Goal: Task Accomplishment & Management: Manage account settings

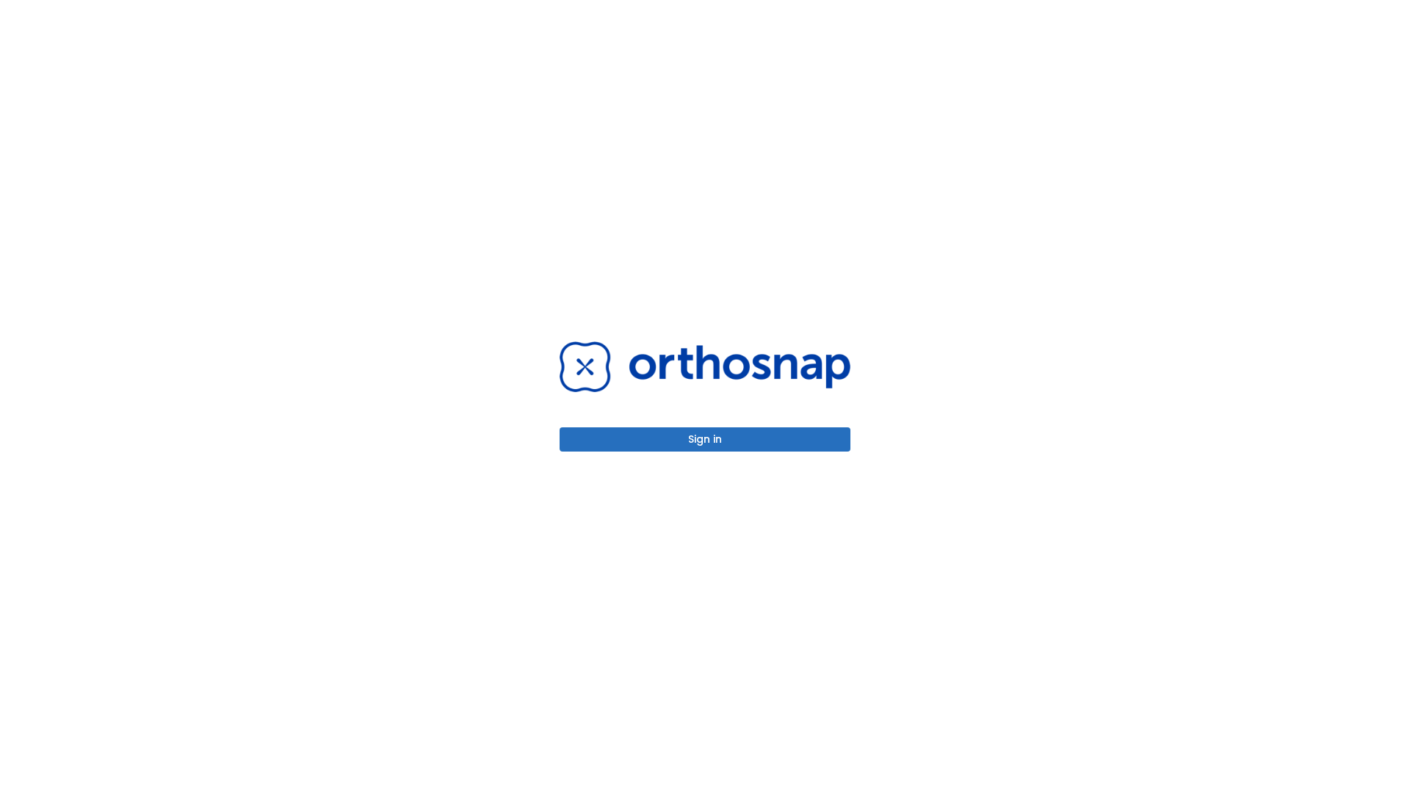
click at [705, 439] on button "Sign in" at bounding box center [704, 439] width 291 height 24
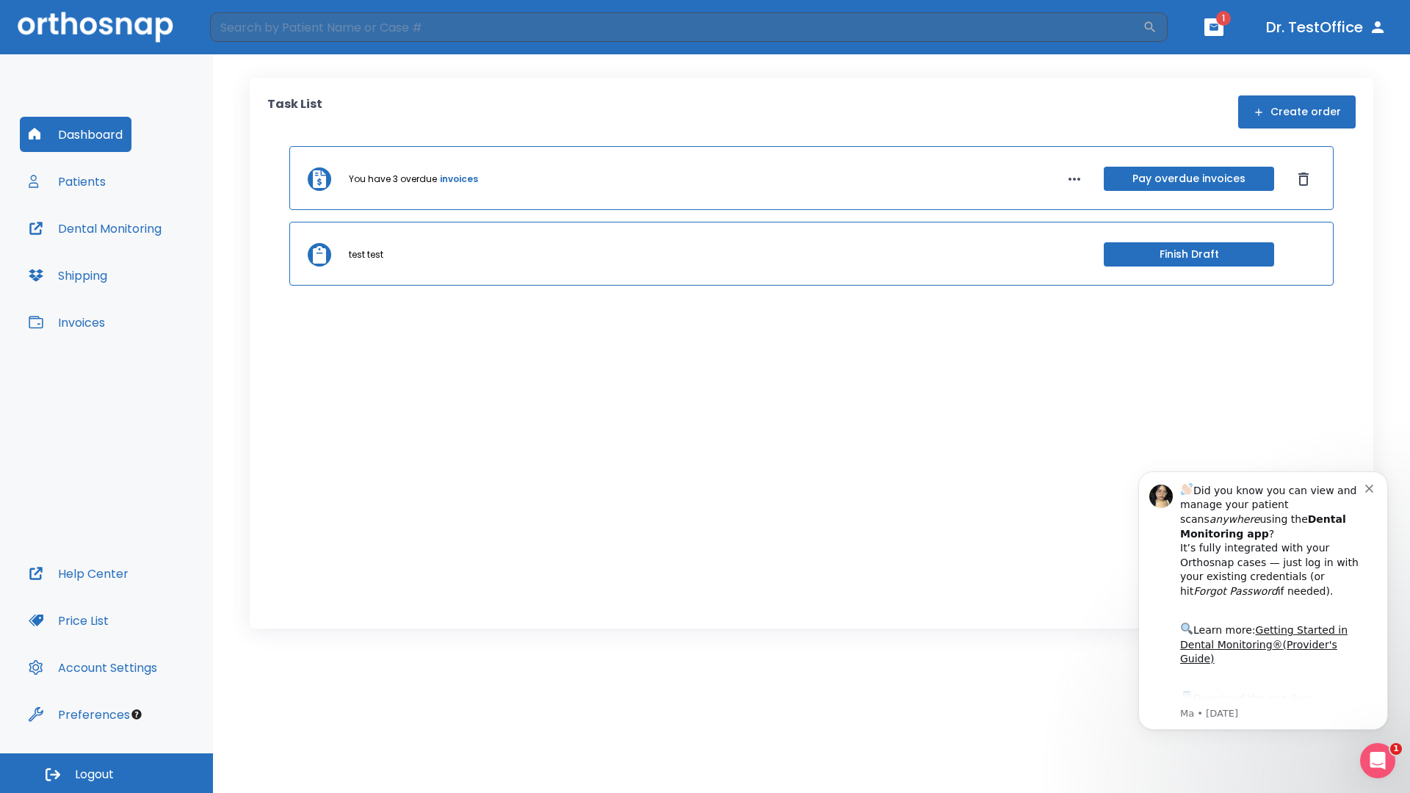
click at [106, 773] on span "Logout" at bounding box center [94, 774] width 39 height 16
